Goal: Find specific page/section: Find specific page/section

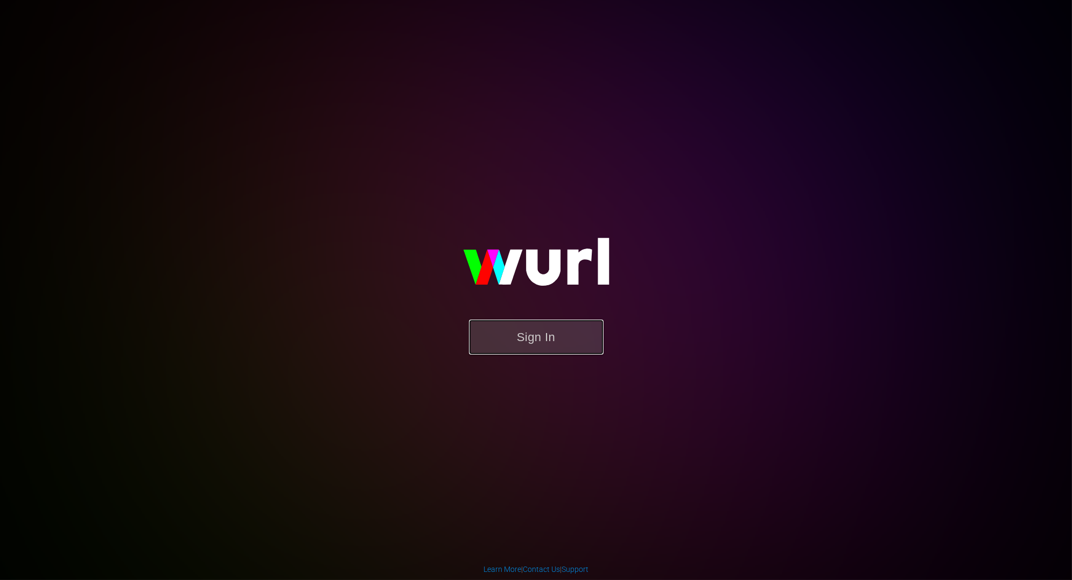
click at [569, 331] on button "Sign In" at bounding box center [536, 337] width 135 height 35
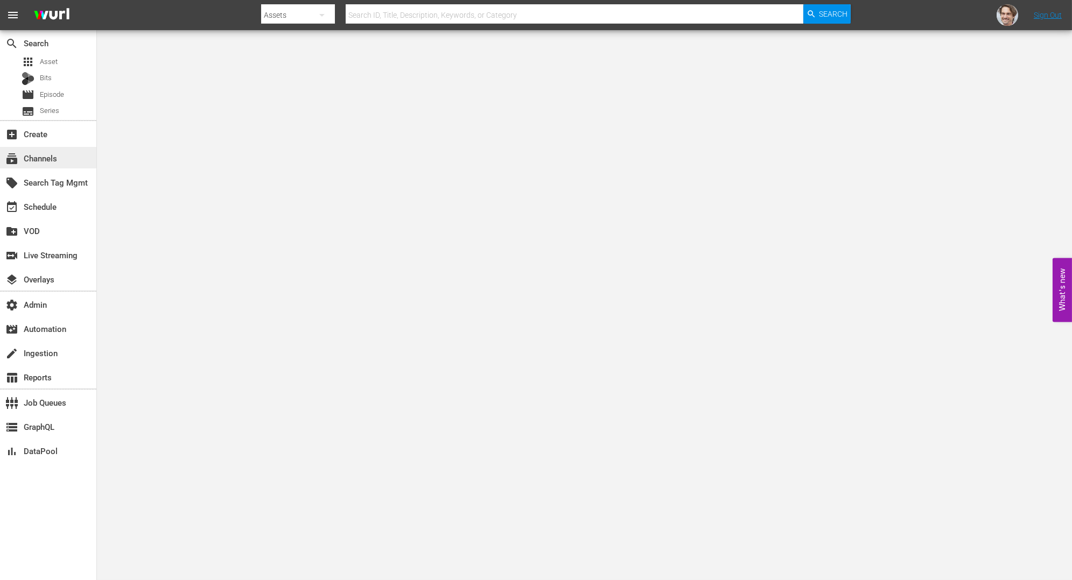
click at [33, 158] on div "subscriptions Channels" at bounding box center [30, 157] width 60 height 10
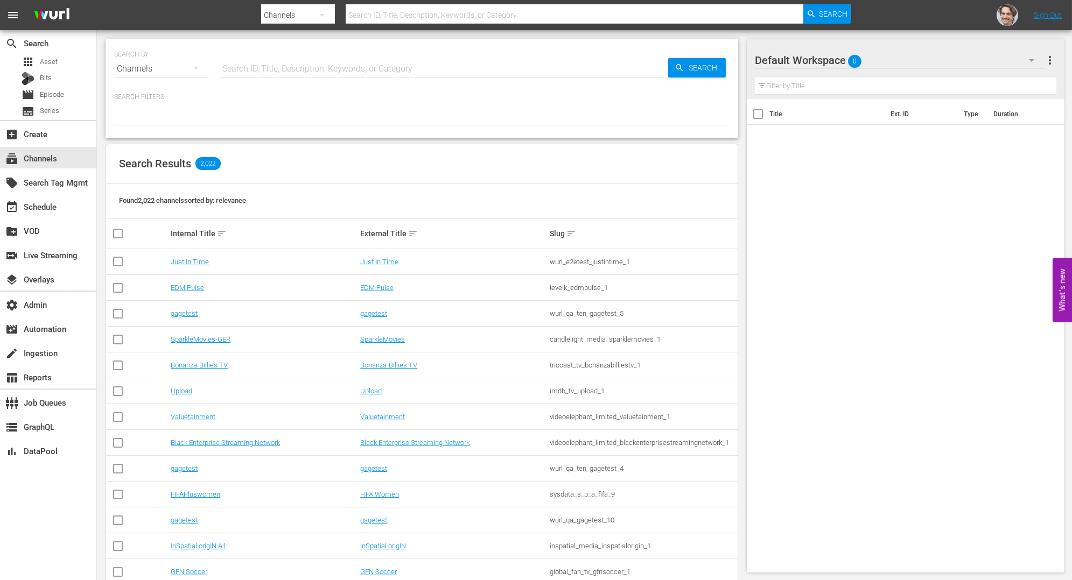
click at [421, 71] on input "text" at bounding box center [444, 69] width 449 height 26
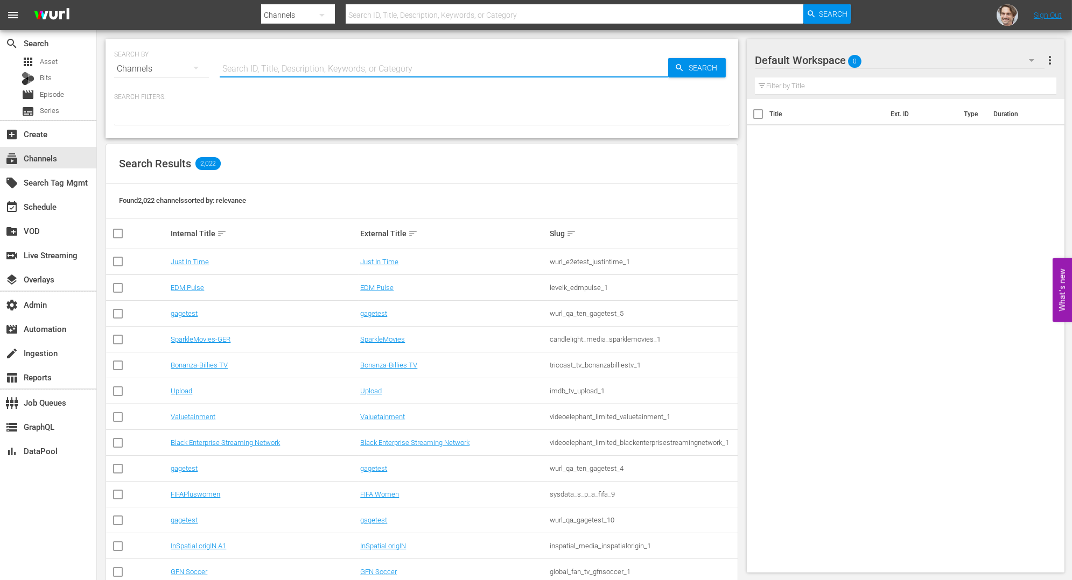
paste input "banijay_rights_limited_lovequest_1"
type input "banijay_rights_limited_lovequest_1"
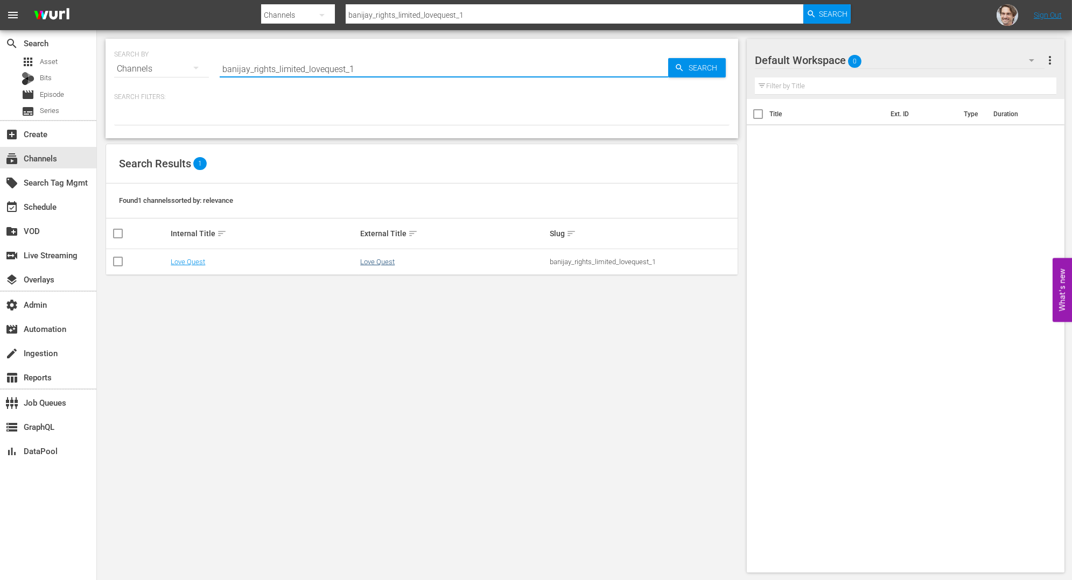
type input "banijay_rights_limited_lovequest_1"
click at [379, 263] on link "Love Quest" at bounding box center [377, 262] width 34 height 8
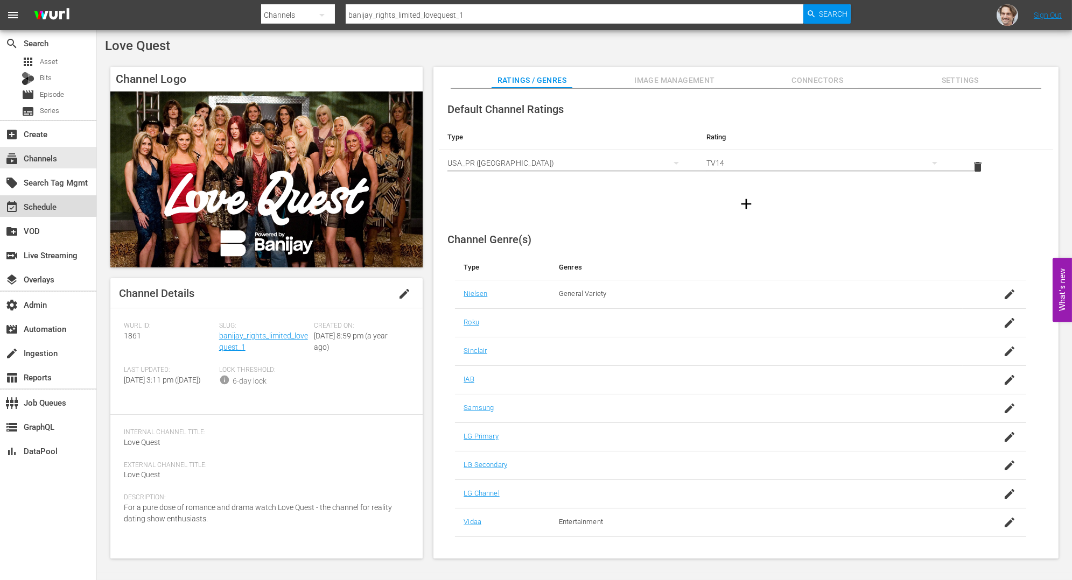
click at [46, 203] on div "event_available Schedule" at bounding box center [30, 205] width 60 height 10
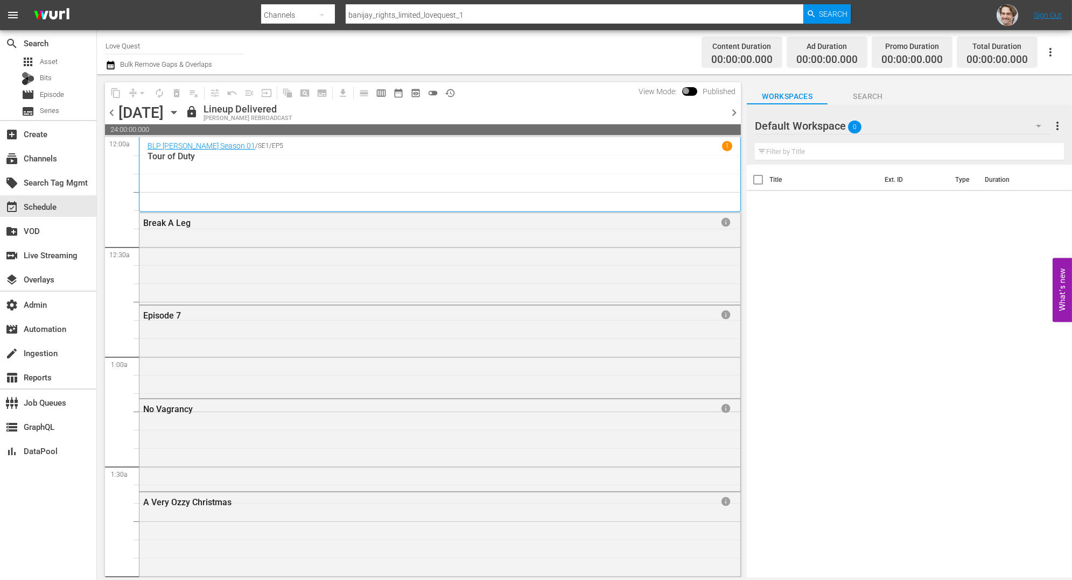
click at [411, 183] on div "BLP [PERSON_NAME] Season 01 / SE1 / EP5 1 Tour of Duty" at bounding box center [440, 174] width 585 height 67
